Goal: Use online tool/utility: Utilize a website feature to perform a specific function

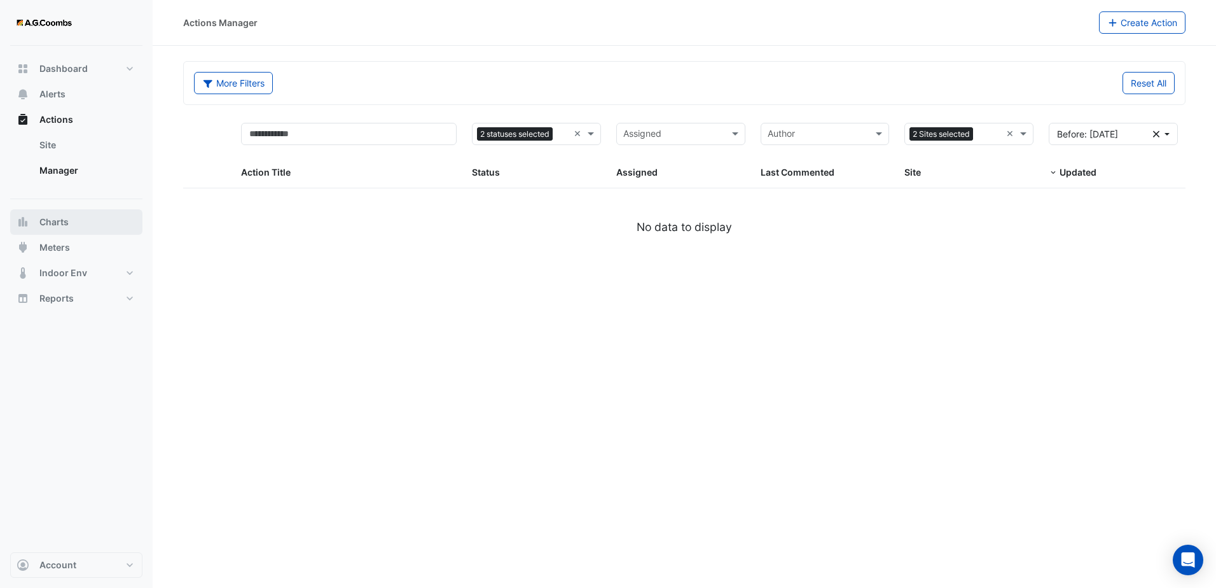
click at [71, 229] on button "Charts" at bounding box center [76, 221] width 132 height 25
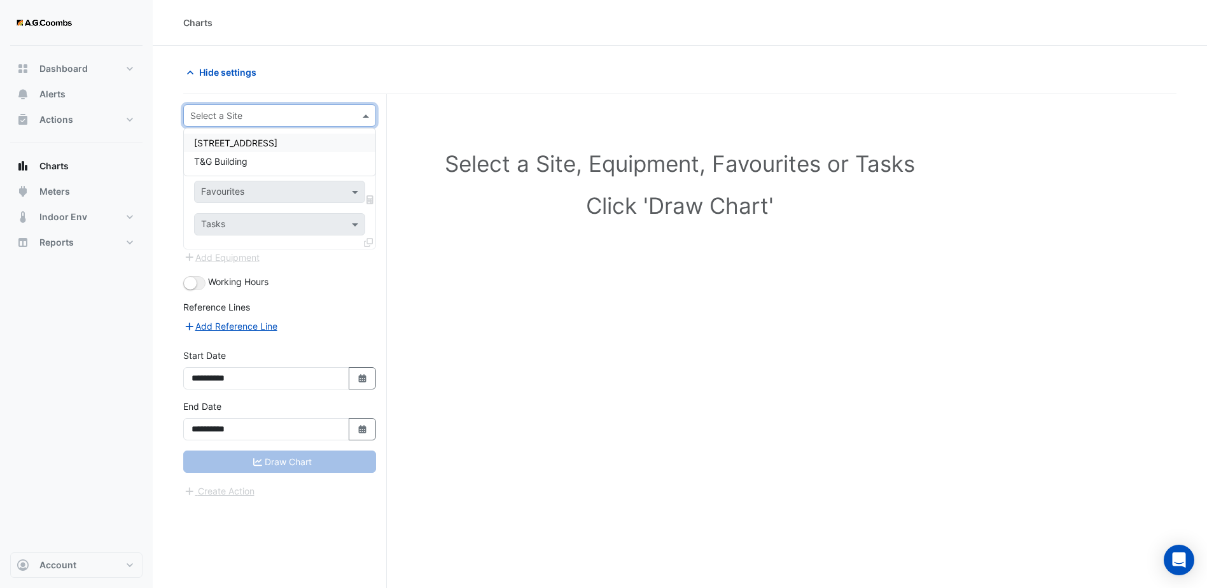
click at [363, 118] on span at bounding box center [367, 115] width 16 height 13
click at [325, 149] on div "[STREET_ADDRESS]" at bounding box center [279, 143] width 191 height 18
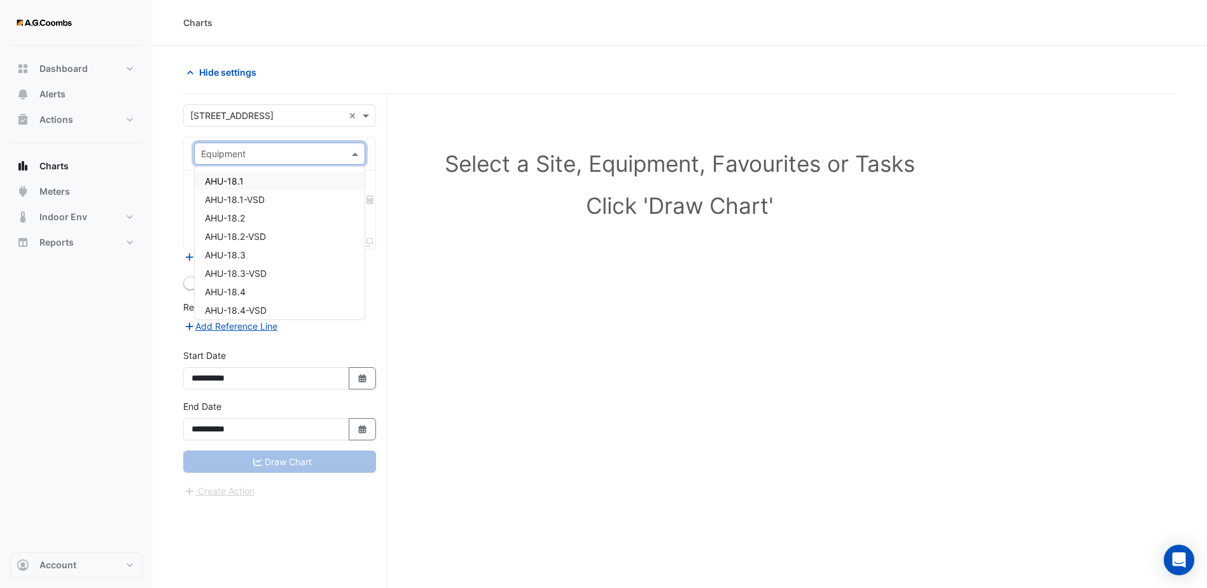
click at [351, 157] on span at bounding box center [357, 153] width 16 height 13
click at [289, 206] on div "VAV-02-20" at bounding box center [280, 214] width 170 height 18
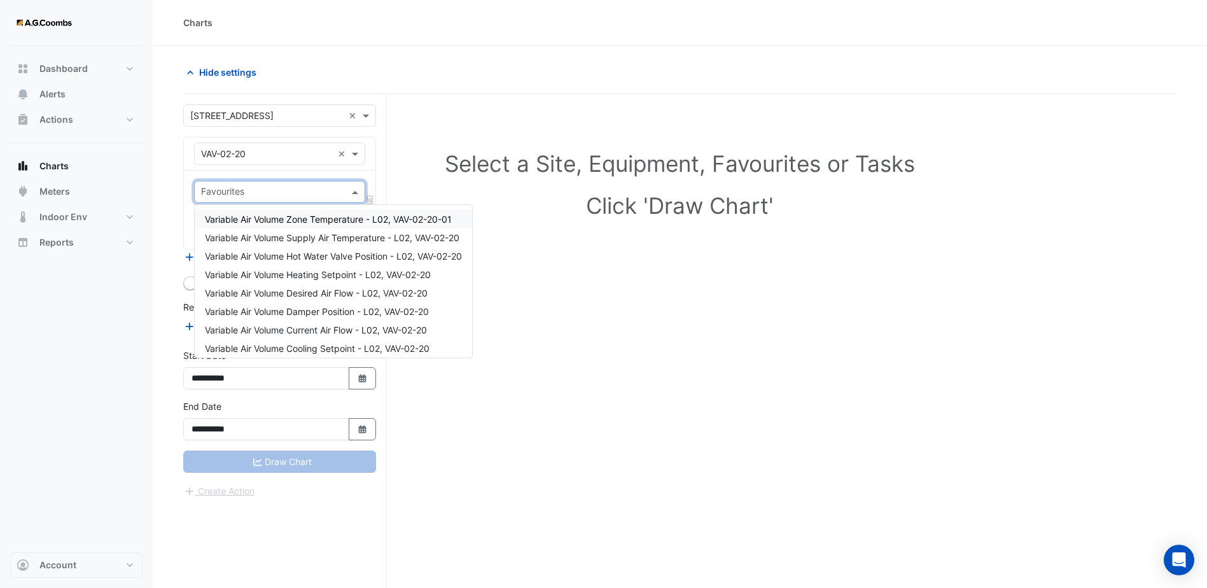
click at [349, 189] on span at bounding box center [357, 191] width 16 height 13
click at [345, 219] on span "Variable Air Volume Zone Temperature - L02, VAV-02-20-01" at bounding box center [328, 219] width 247 height 11
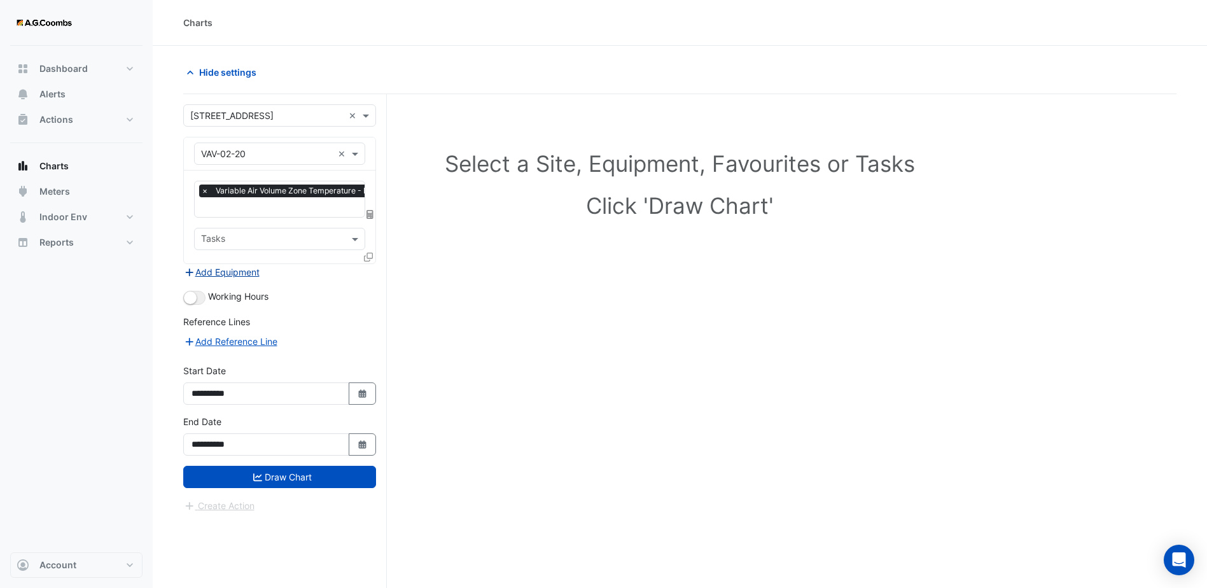
click at [244, 272] on button "Add Equipment" at bounding box center [221, 272] width 77 height 15
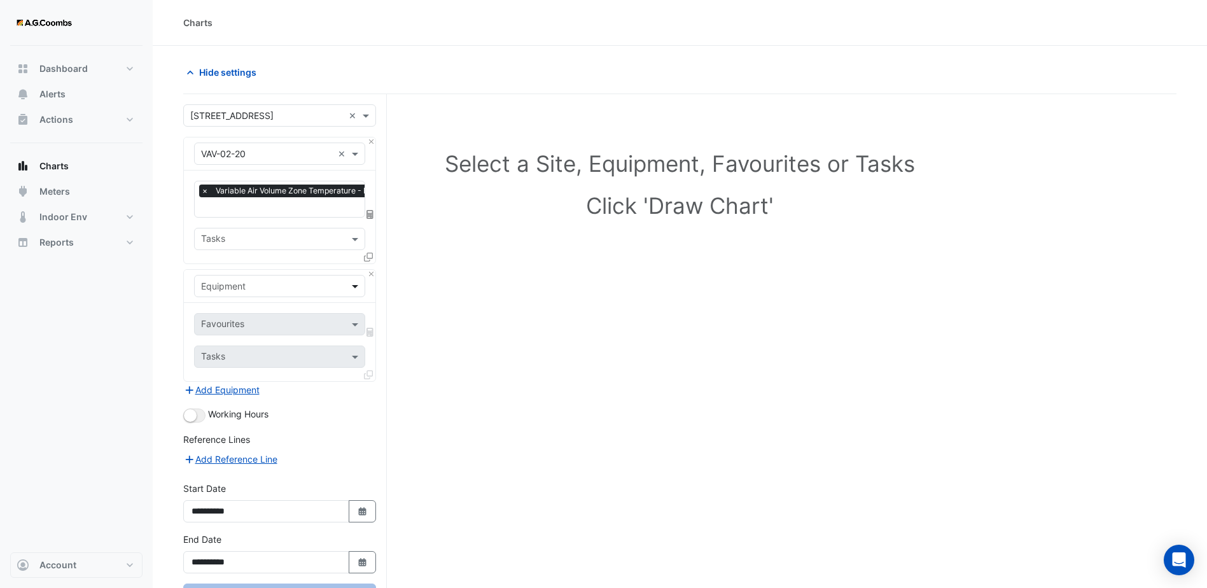
click at [348, 282] on div "Equipment" at bounding box center [279, 286] width 171 height 22
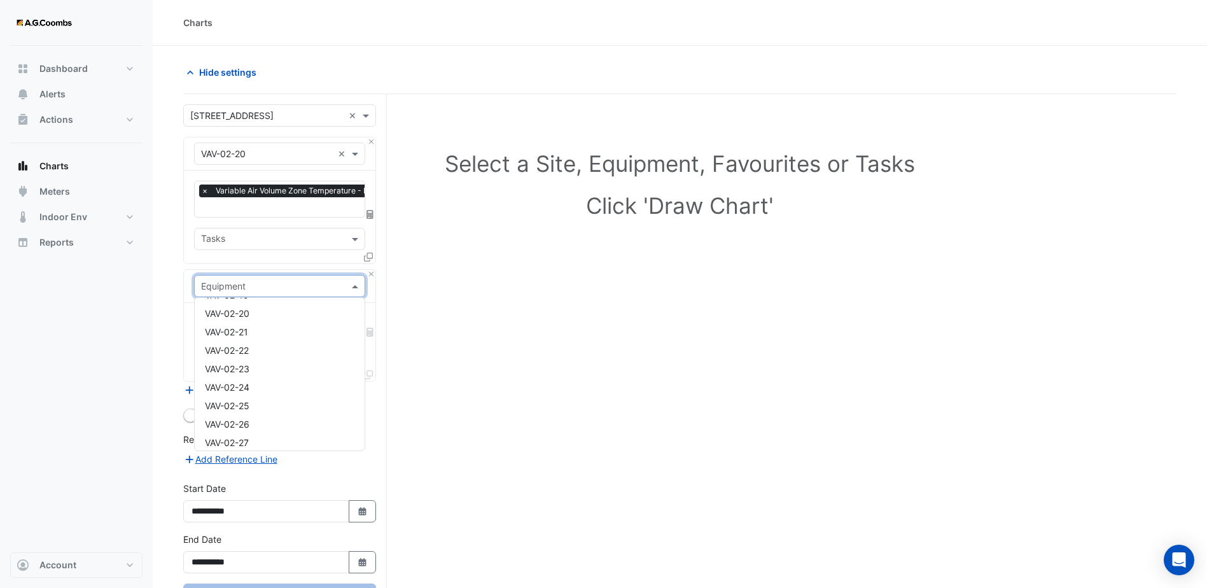
scroll to position [5408, 0]
click at [267, 362] on div "VAV-02-28" at bounding box center [280, 365] width 170 height 18
click at [353, 320] on span at bounding box center [357, 323] width 16 height 13
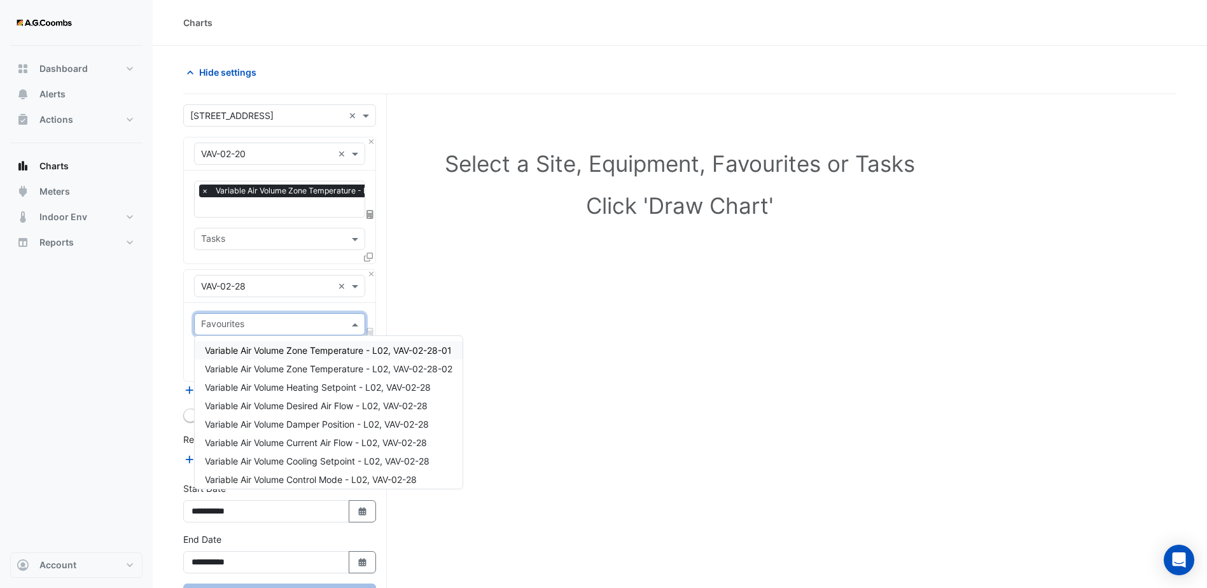
click at [297, 351] on span "Variable Air Volume Zone Temperature - L02, VAV-02-28-01" at bounding box center [328, 350] width 247 height 11
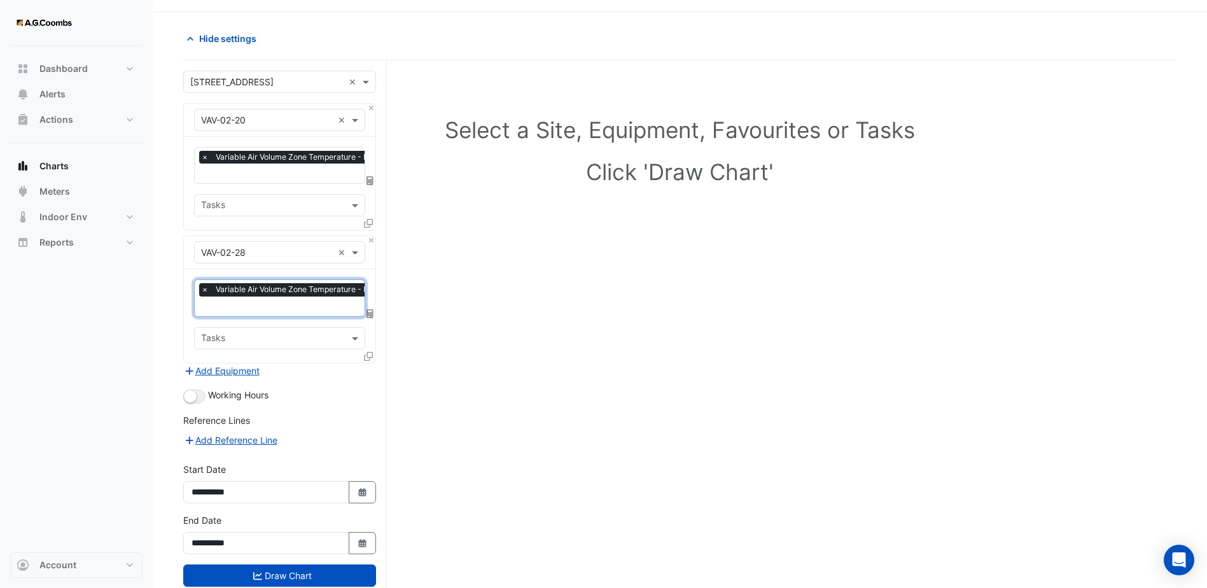
scroll to position [66, 0]
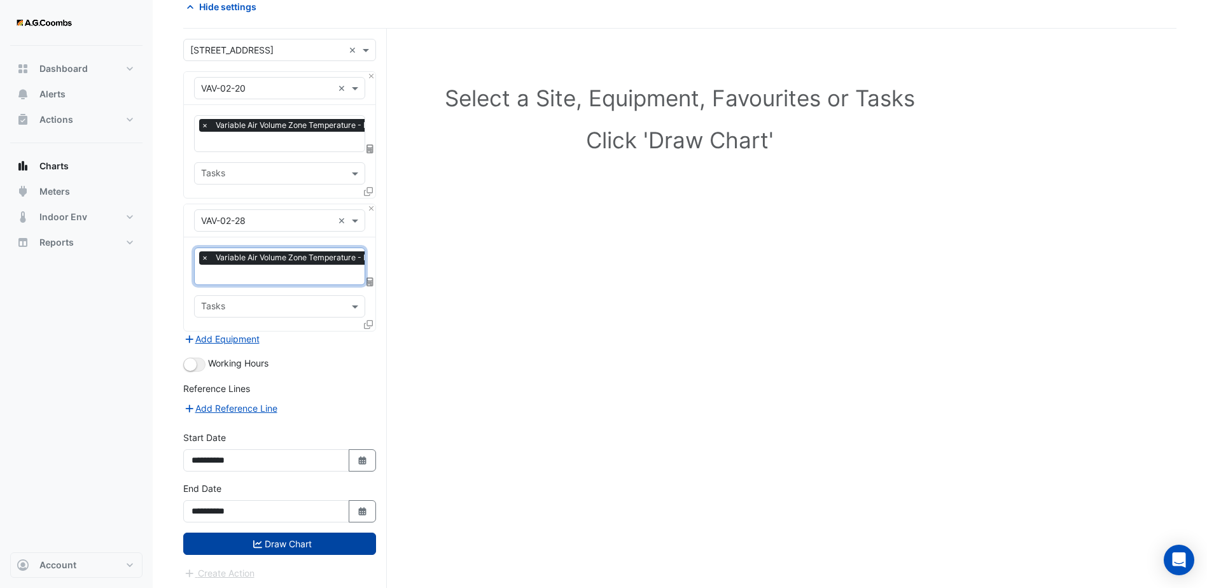
click at [312, 540] on button "Draw Chart" at bounding box center [279, 544] width 193 height 22
